Goal: Transaction & Acquisition: Purchase product/service

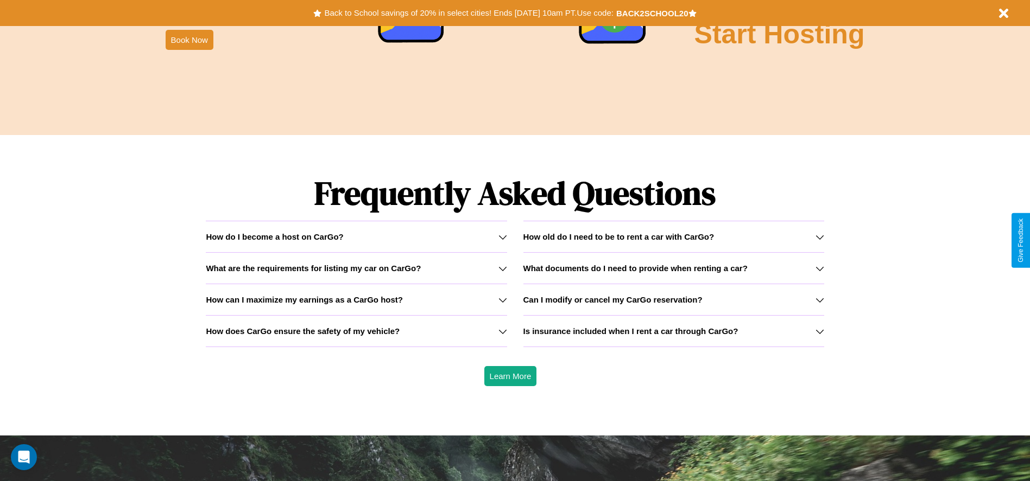
scroll to position [1557, 0]
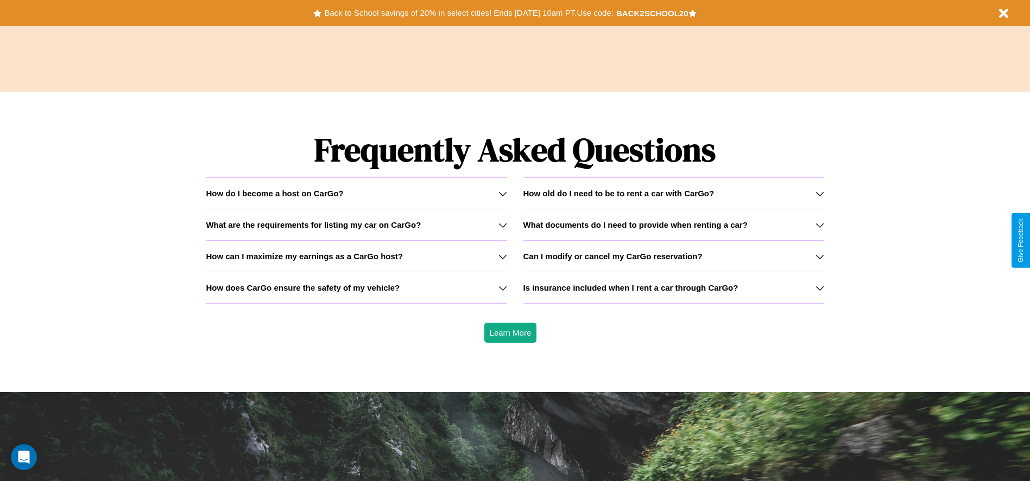
click at [673, 193] on h3 "How old do I need to be to rent a car with CarGo?" at bounding box center [618, 193] width 191 height 9
click at [356, 225] on h3 "What are the requirements for listing my car on CarGo?" at bounding box center [313, 224] width 215 height 9
click at [673, 256] on h3 "Can I modify or cancel my CarGo reservation?" at bounding box center [612, 256] width 179 height 9
click at [673, 288] on h3 "Is insurance included when I rent a car through CarGo?" at bounding box center [630, 287] width 215 height 9
click at [502, 225] on icon at bounding box center [502, 225] width 9 height 9
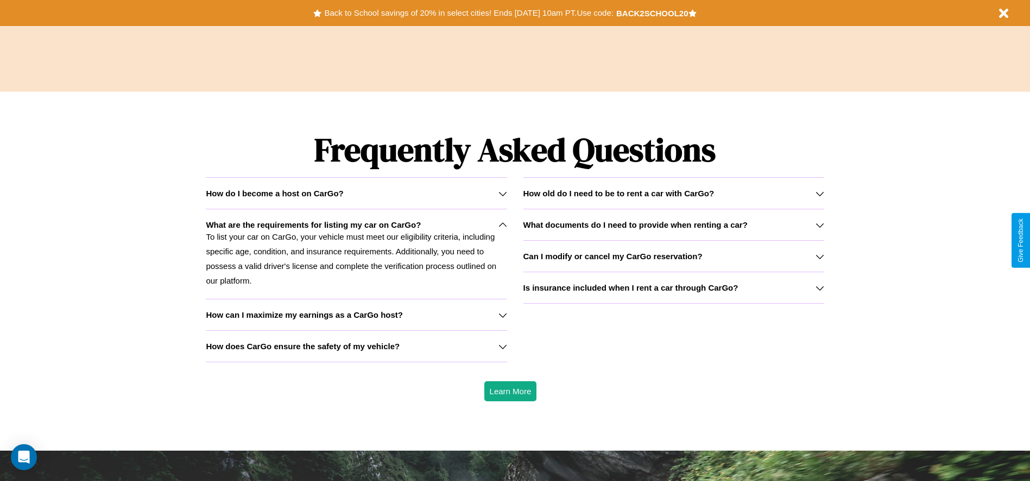
click at [356, 315] on h3 "How can I maximize my earnings as a CarGo host?" at bounding box center [304, 314] width 197 height 9
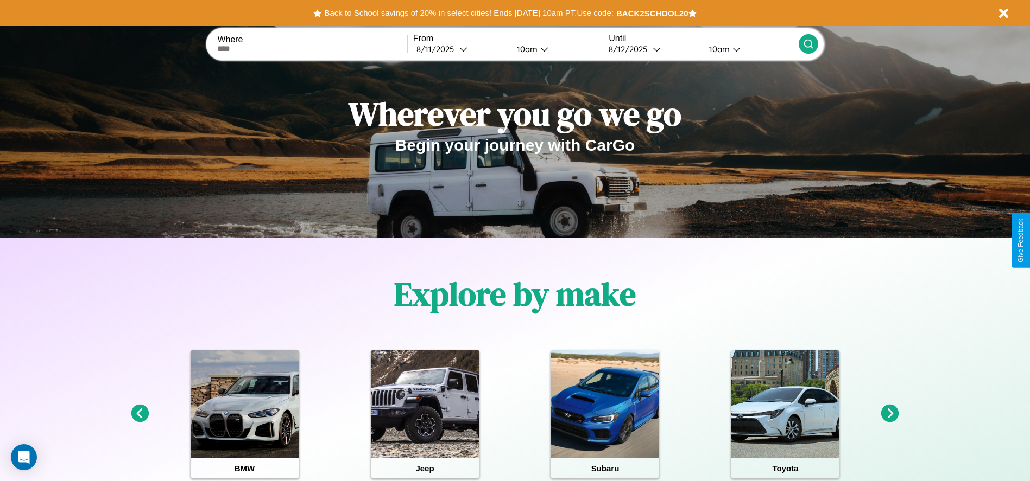
scroll to position [0, 0]
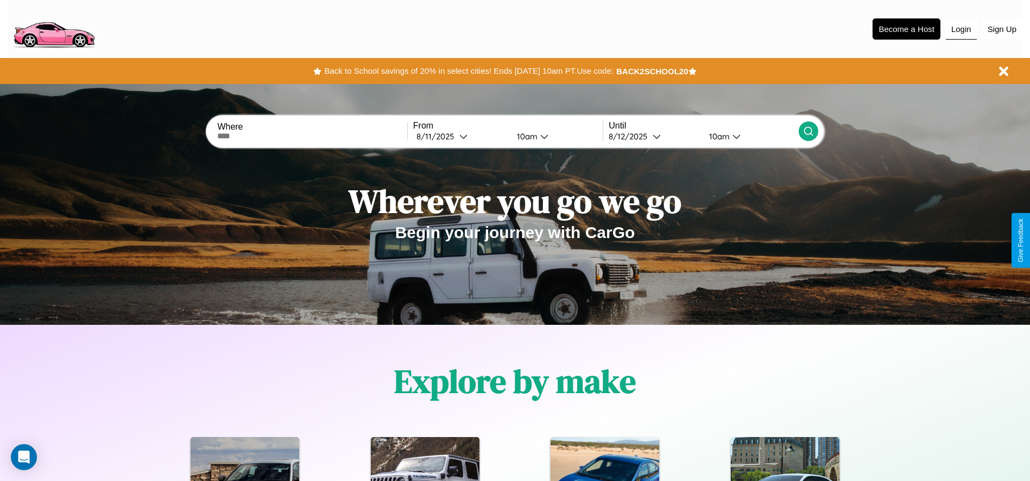
click at [961, 29] on button "Login" at bounding box center [960, 29] width 31 height 21
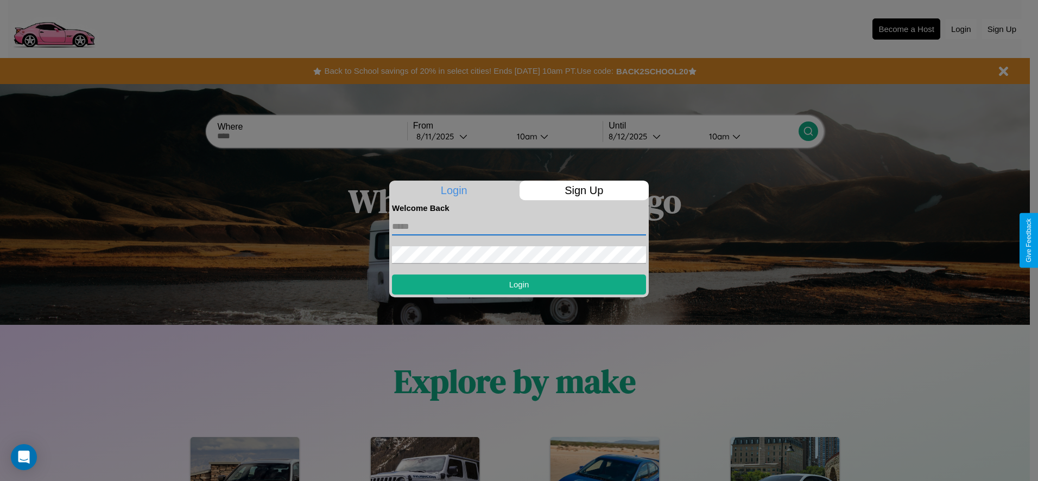
click at [519, 226] on input "text" at bounding box center [519, 226] width 254 height 17
type input "**********"
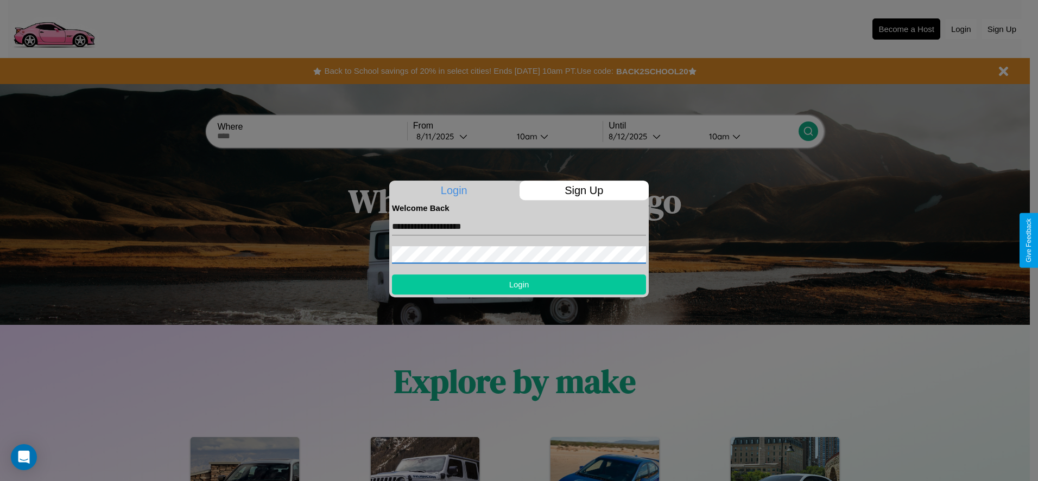
click at [519, 284] on button "Login" at bounding box center [519, 285] width 254 height 20
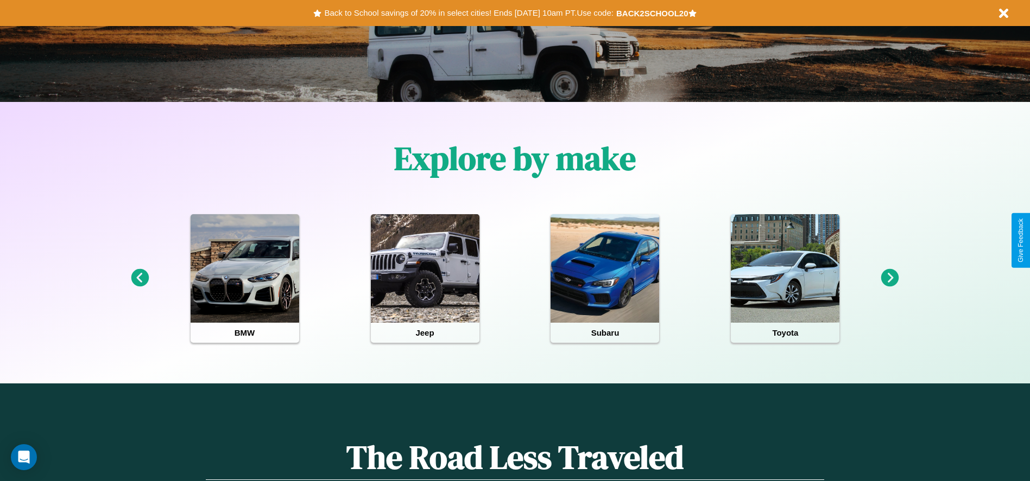
scroll to position [225, 0]
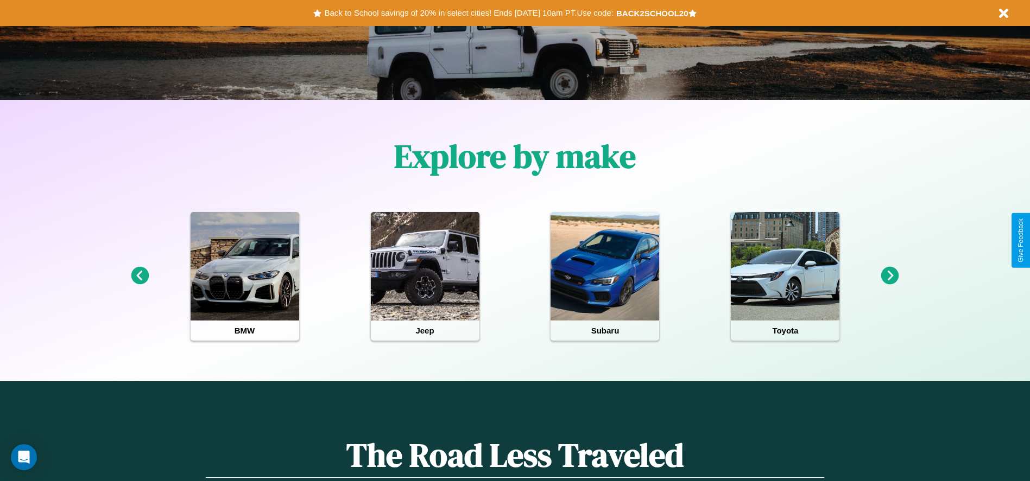
click at [139, 276] on icon at bounding box center [140, 276] width 18 height 18
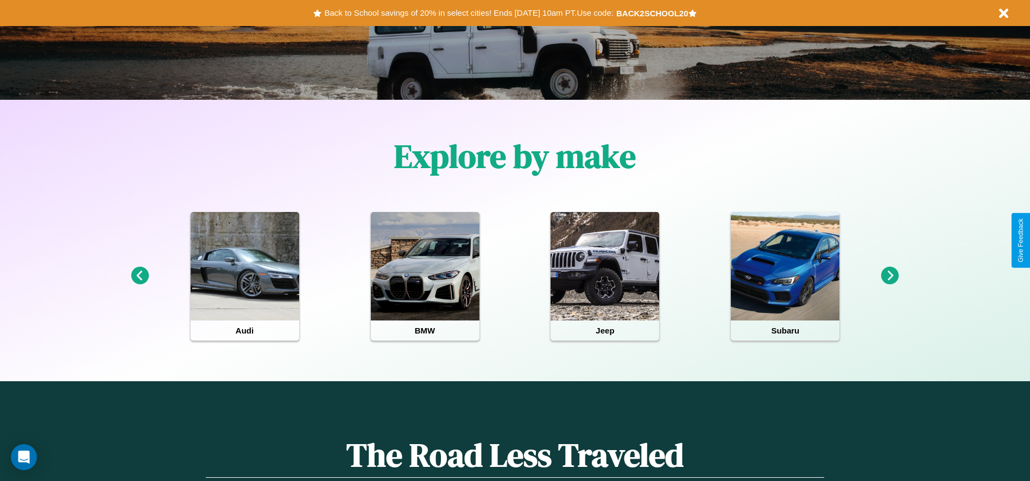
click at [890, 276] on icon at bounding box center [890, 276] width 18 height 18
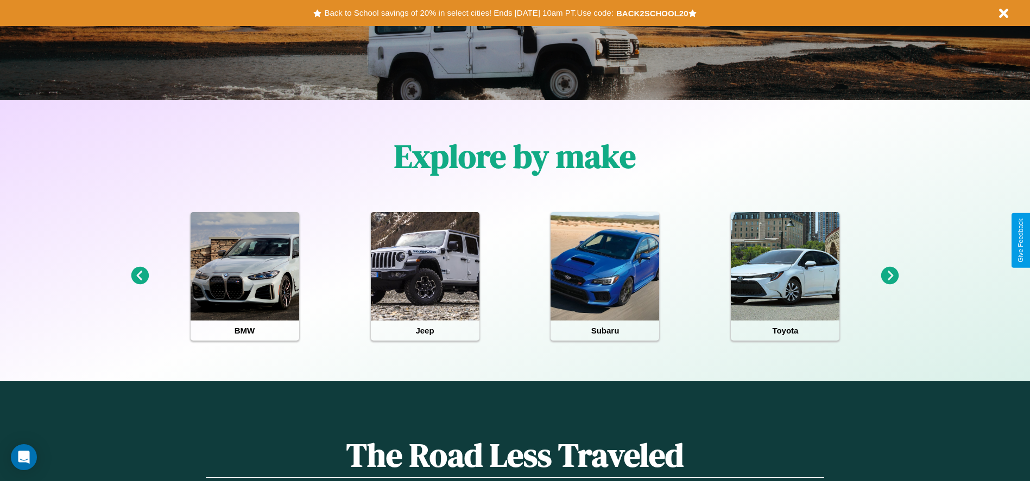
click at [890, 276] on icon at bounding box center [890, 276] width 18 height 18
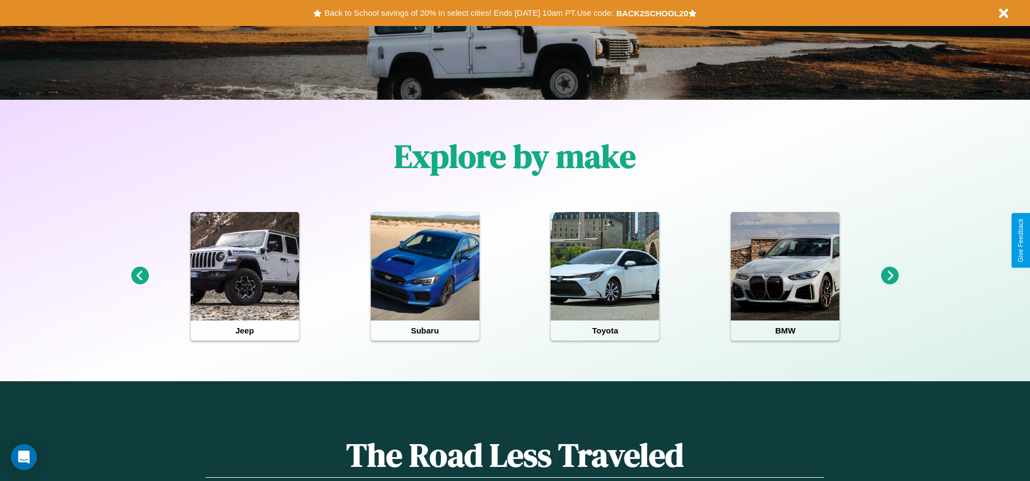
click at [139, 276] on icon at bounding box center [140, 276] width 18 height 18
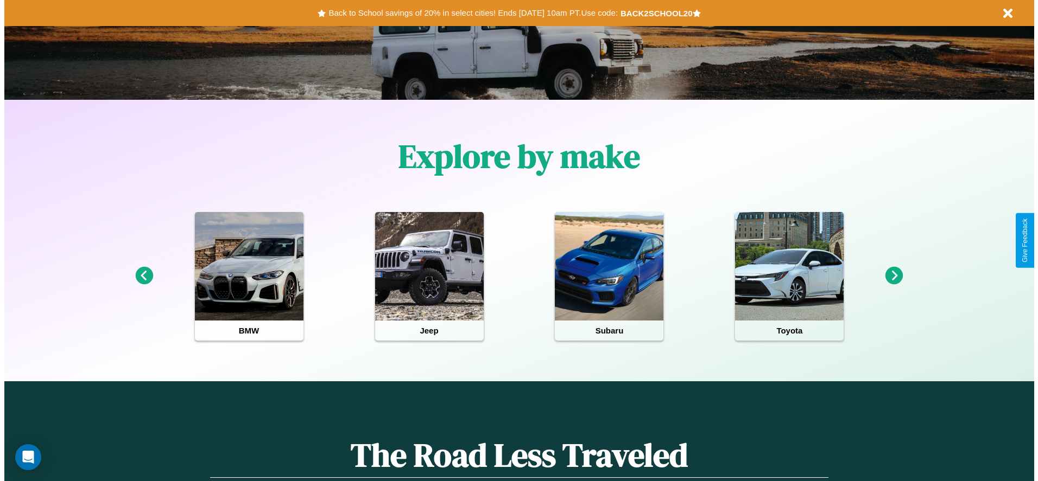
scroll to position [0, 0]
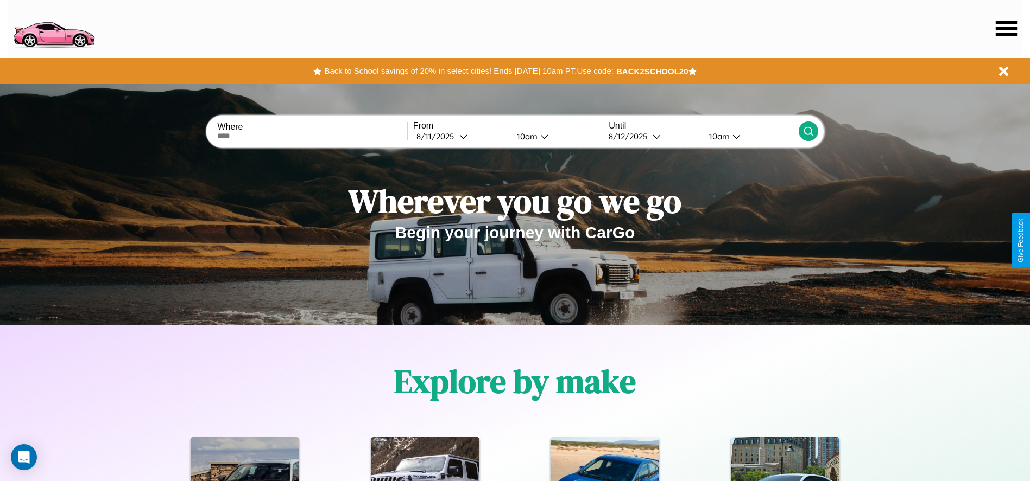
click at [1006, 28] on icon at bounding box center [1005, 28] width 21 height 15
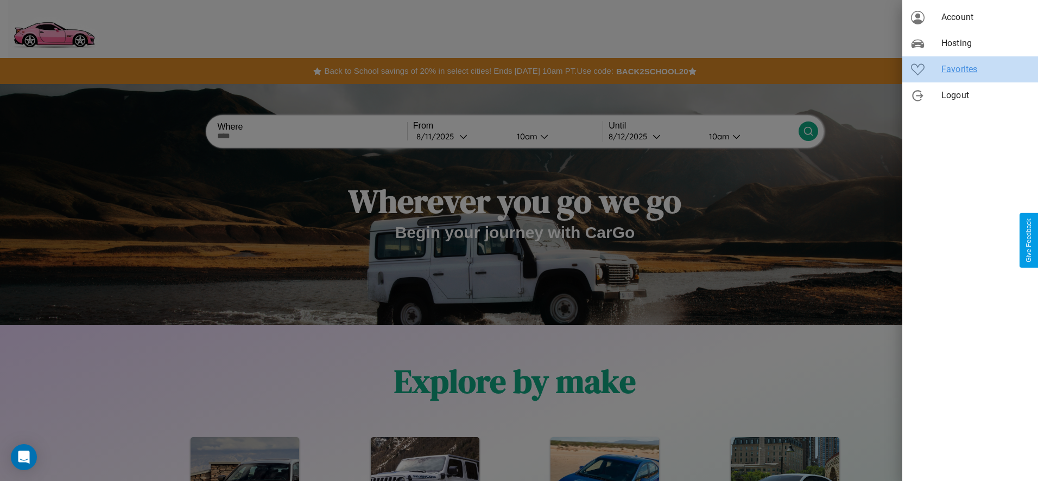
click at [970, 69] on span "Favorites" at bounding box center [985, 69] width 88 height 13
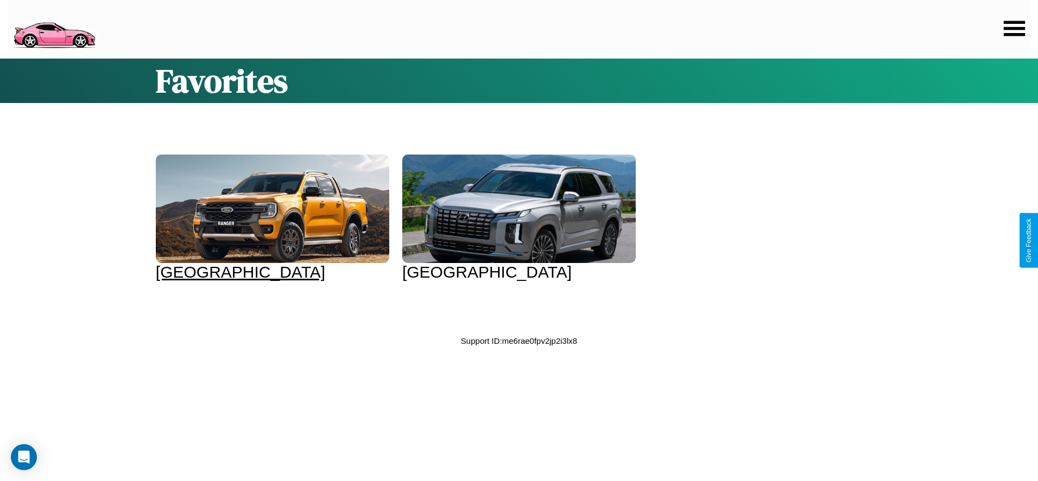
click at [271, 218] on div at bounding box center [272, 209] width 233 height 109
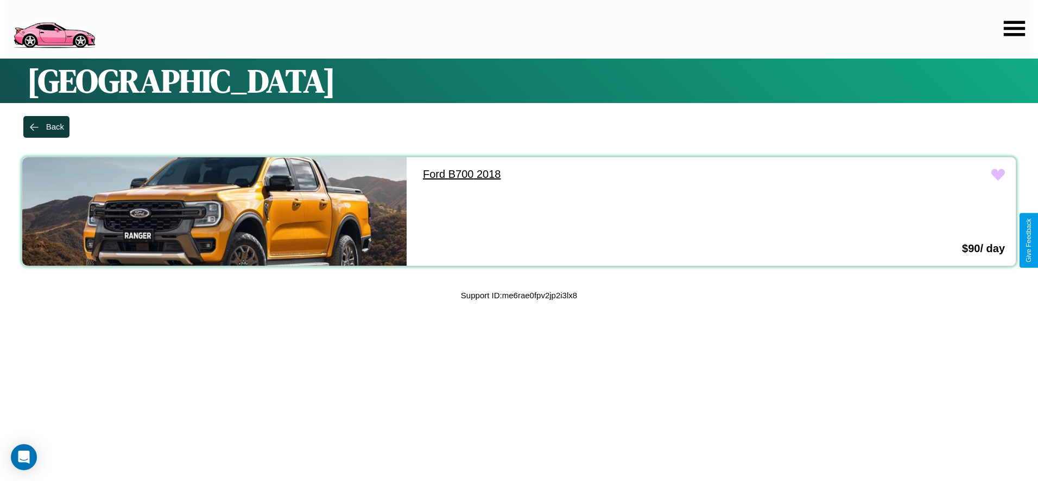
click at [599, 174] on link "Ford B700 2018" at bounding box center [604, 174] width 384 height 34
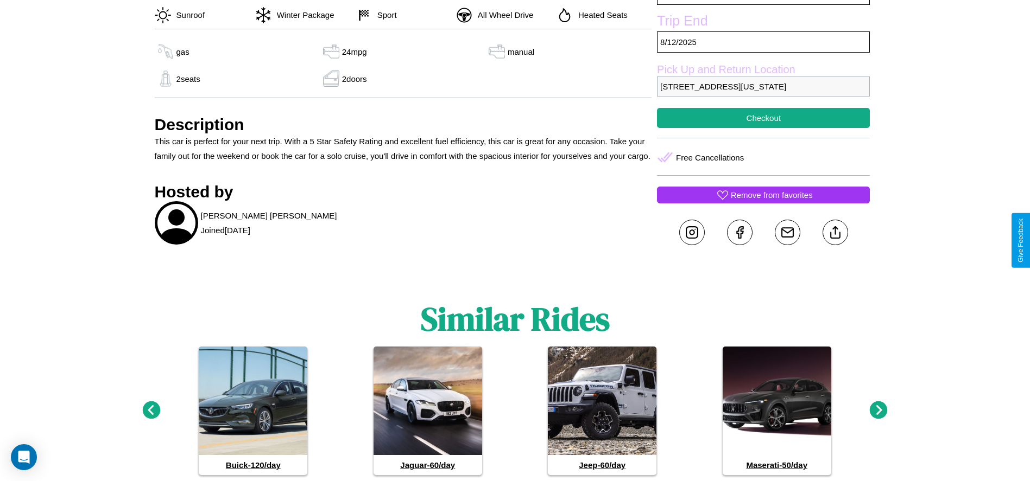
scroll to position [409, 0]
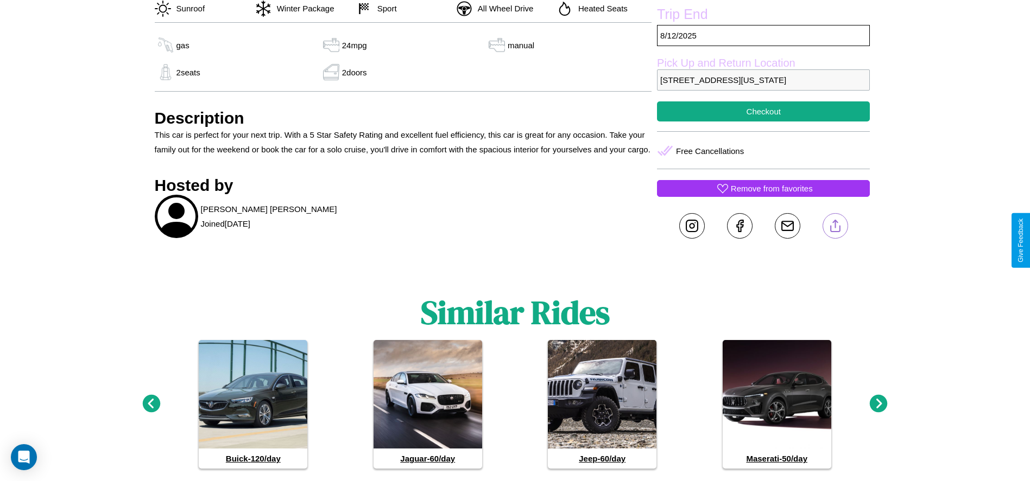
click at [835, 228] on line at bounding box center [835, 224] width 0 height 8
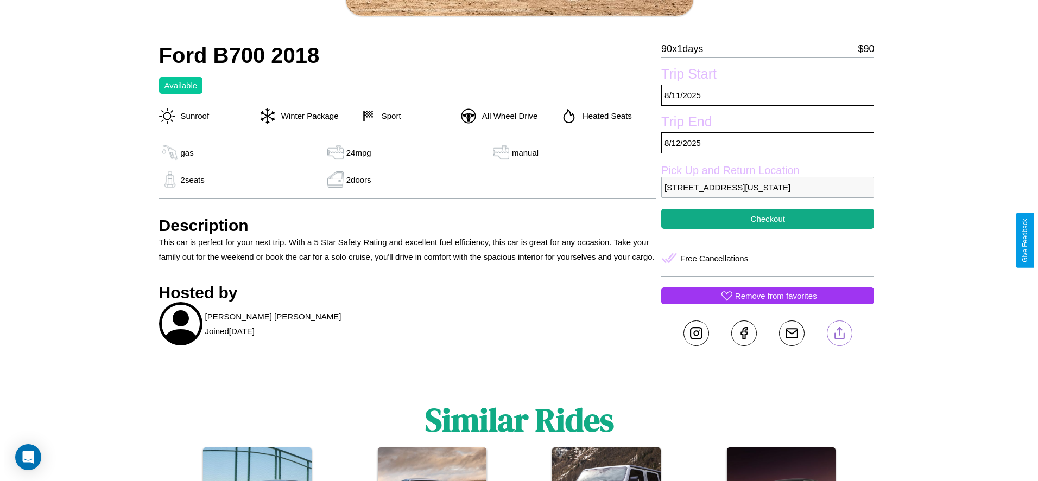
scroll to position [295, 0]
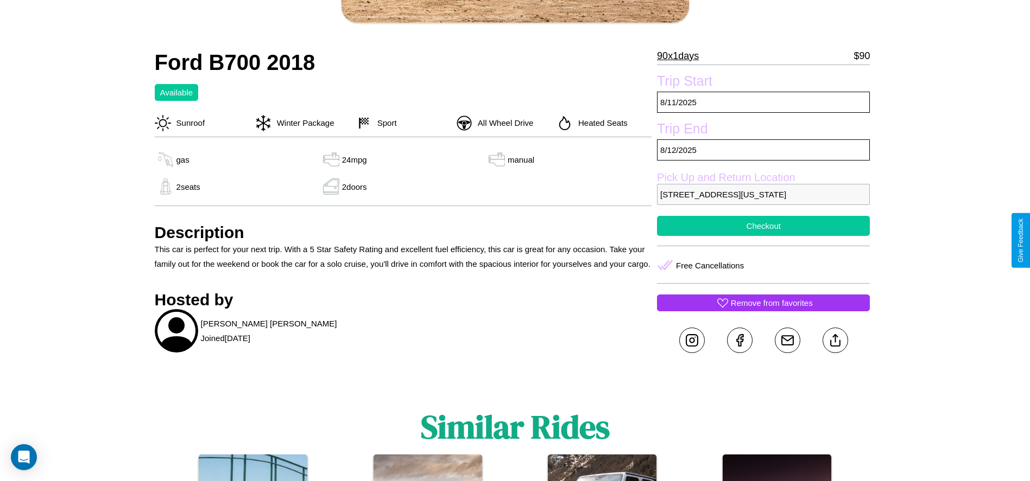
click at [763, 236] on button "Checkout" at bounding box center [763, 226] width 213 height 20
